Goal: Task Accomplishment & Management: Manage account settings

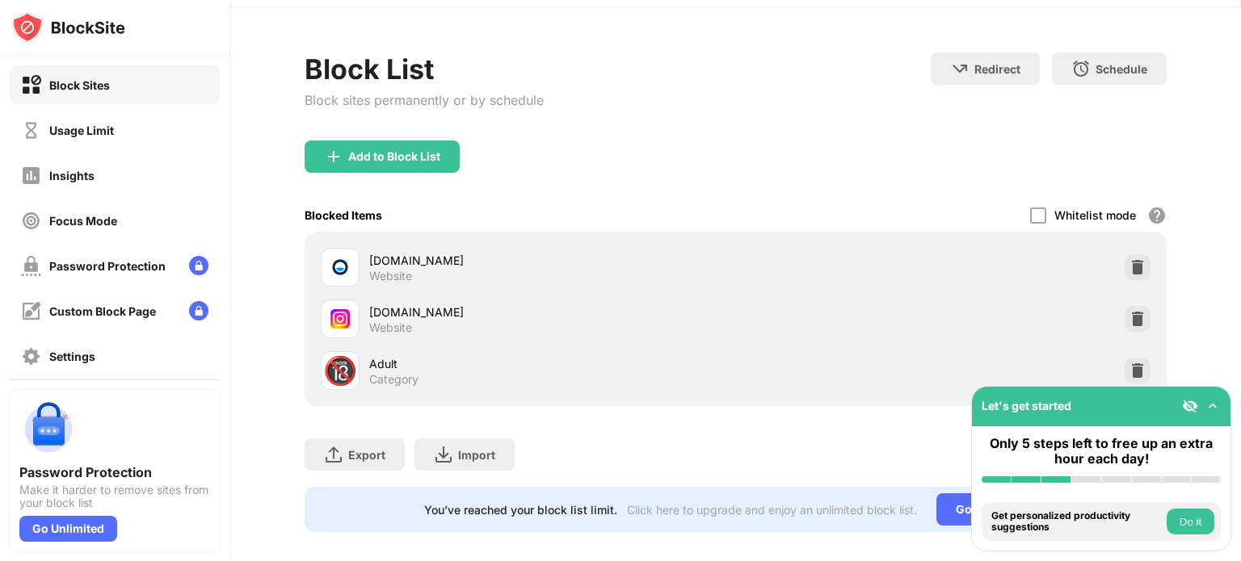
scroll to position [75, 0]
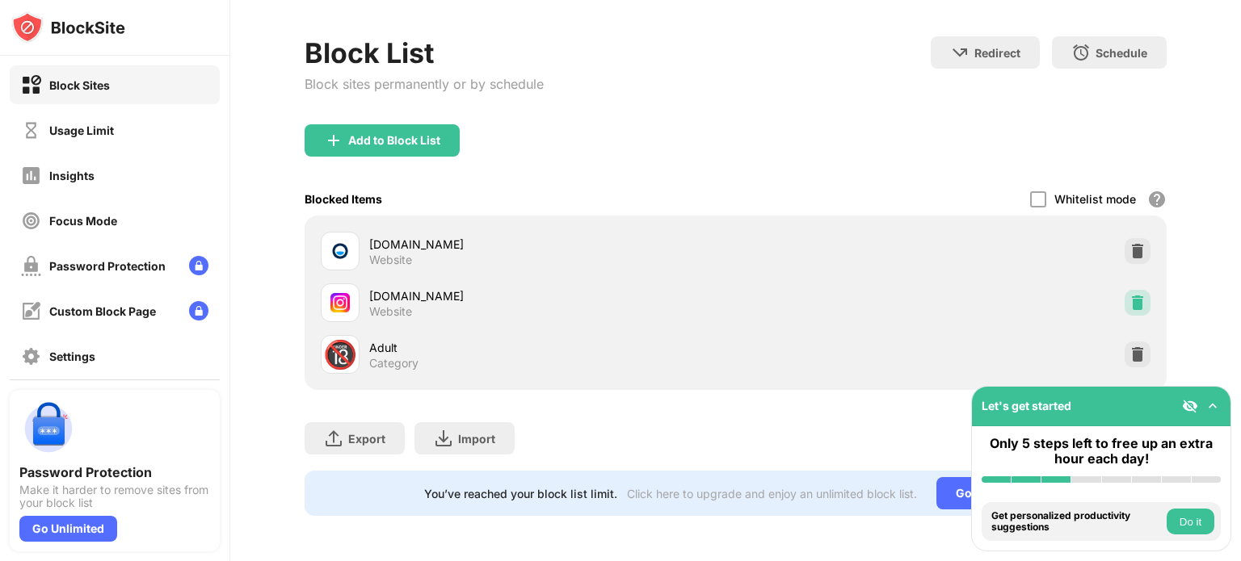
click at [1133, 290] on div at bounding box center [1138, 303] width 26 height 26
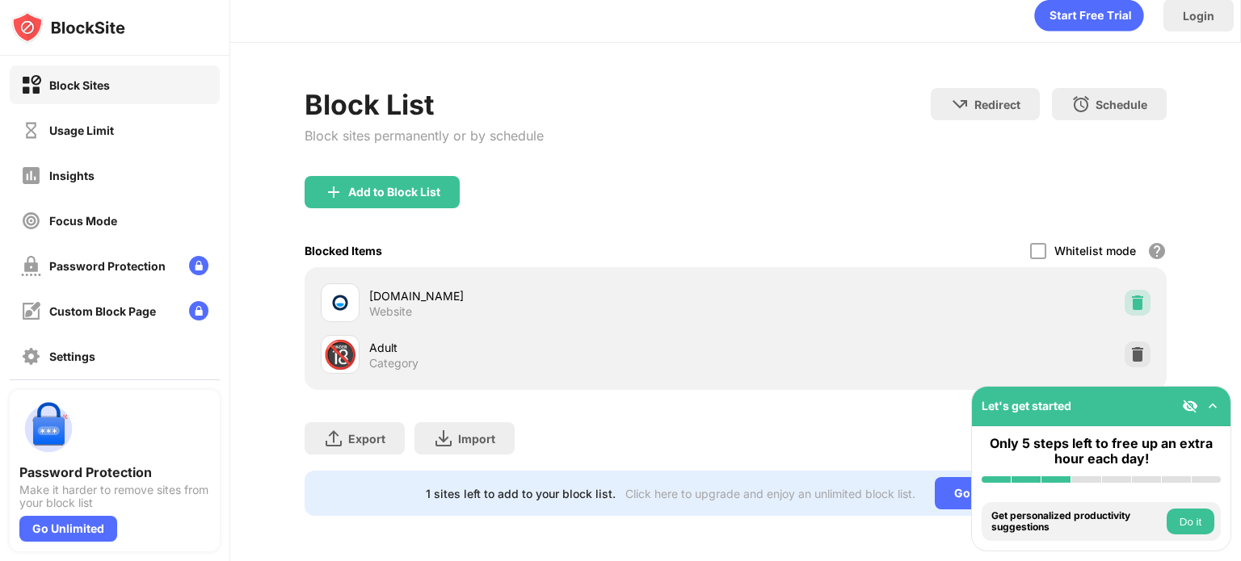
click at [1129, 297] on img at bounding box center [1137, 303] width 16 height 16
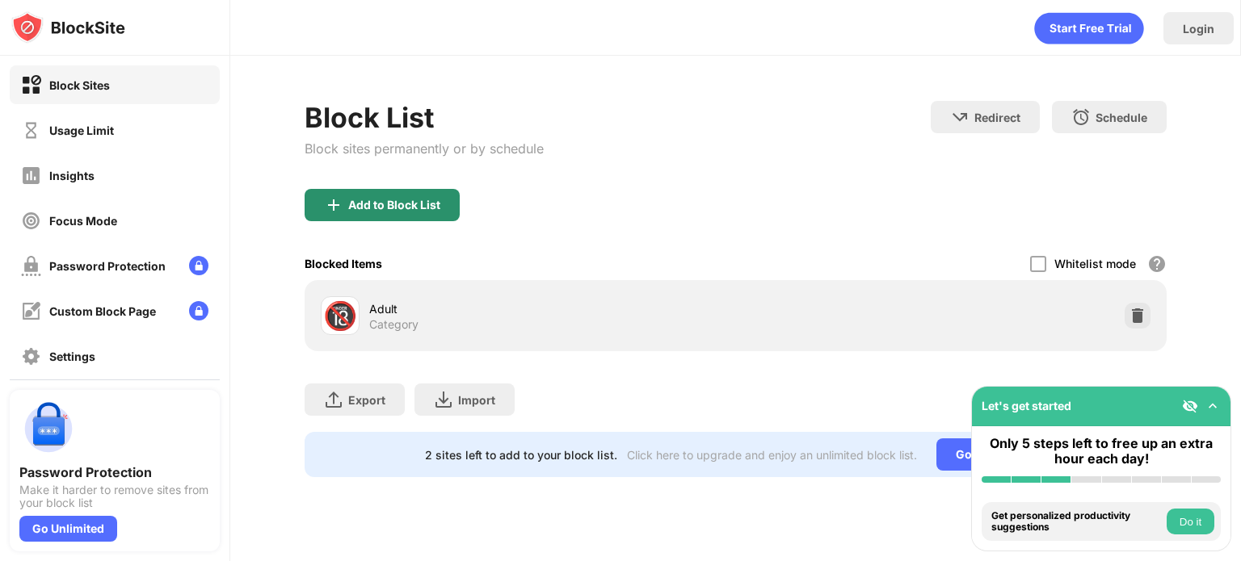
click at [407, 201] on div "Add to Block List" at bounding box center [394, 205] width 92 height 13
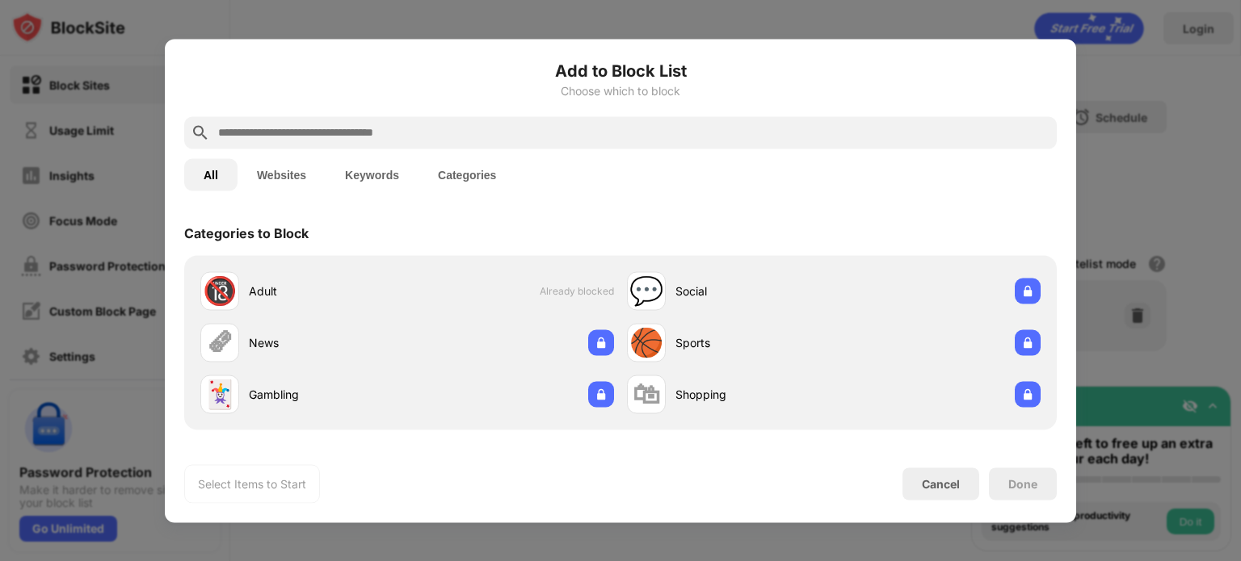
click at [420, 138] on input "text" at bounding box center [634, 132] width 834 height 19
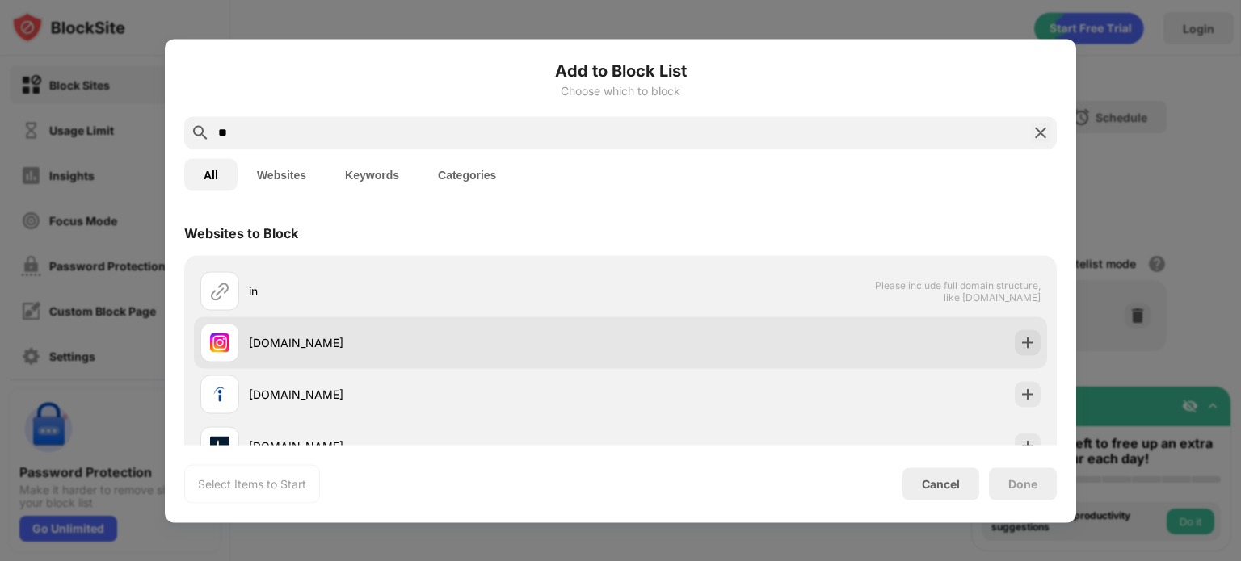
type input "**"
click at [482, 342] on div "[DOMAIN_NAME]" at bounding box center [435, 342] width 372 height 17
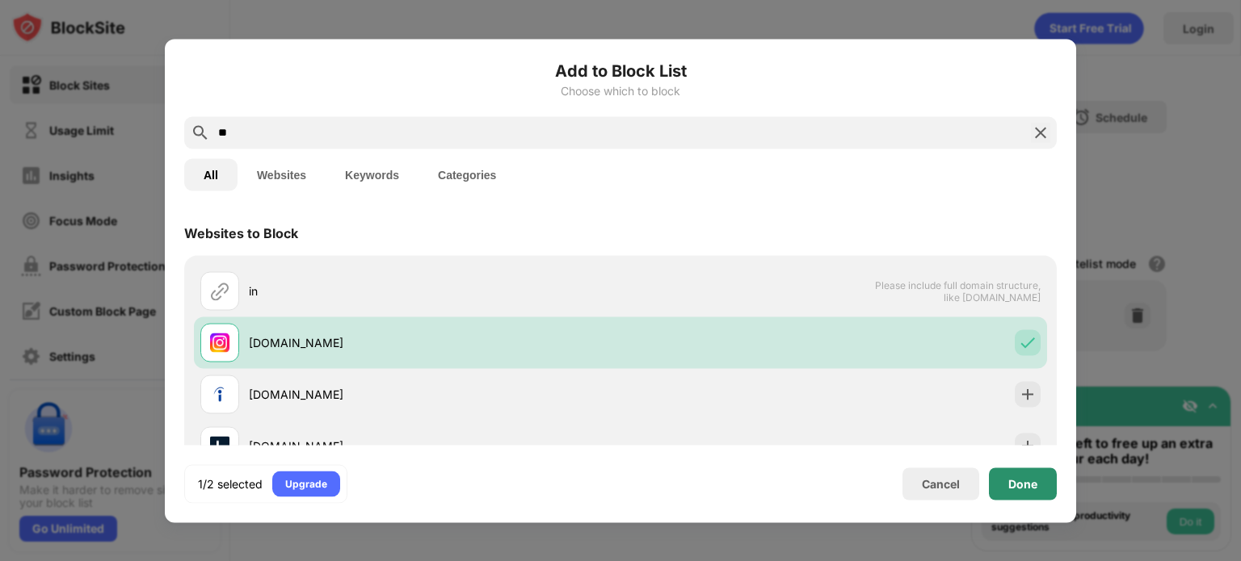
click at [1005, 482] on div "Done" at bounding box center [1023, 484] width 68 height 32
